Goal: Task Accomplishment & Management: Manage account settings

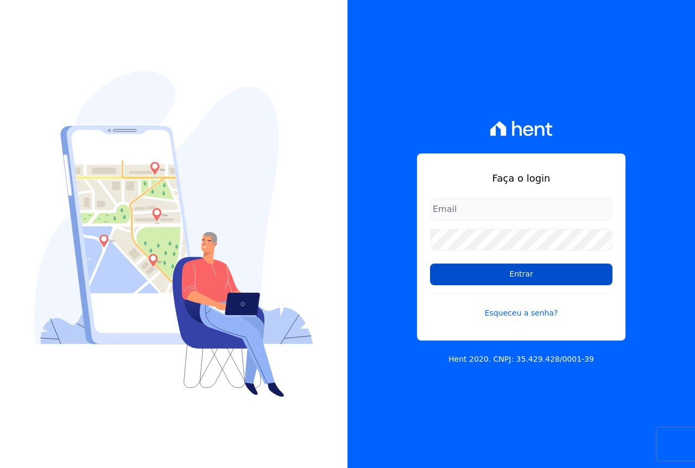
type input "cobrancacabralce@gmail.com"
click at [472, 274] on input "Entrar" at bounding box center [521, 275] width 182 height 22
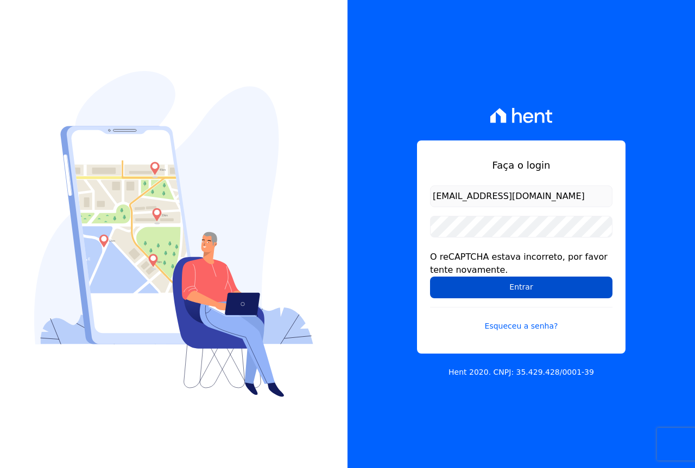
click at [458, 282] on input "Entrar" at bounding box center [521, 288] width 182 height 22
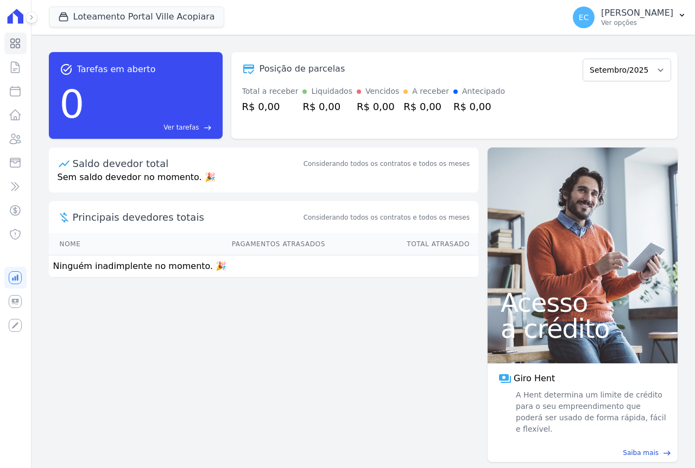
click at [585, 448] on link "Saiba mais east" at bounding box center [582, 453] width 177 height 10
